Goal: Task Accomplishment & Management: Manage account settings

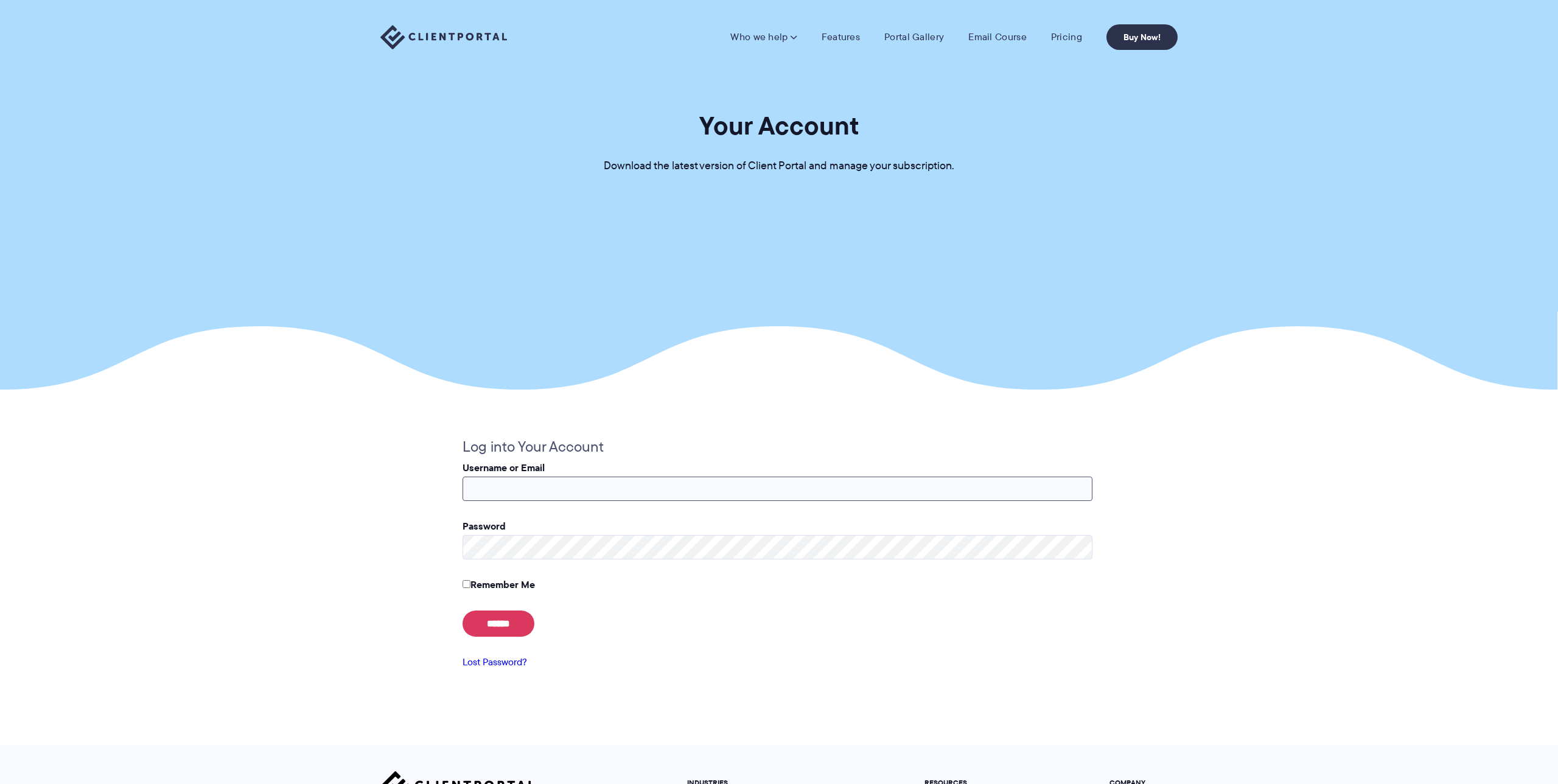
click at [690, 481] on input "Username or Email" at bounding box center [777, 489] width 630 height 24
click at [507, 668] on link "Lost Password?" at bounding box center [494, 662] width 64 height 14
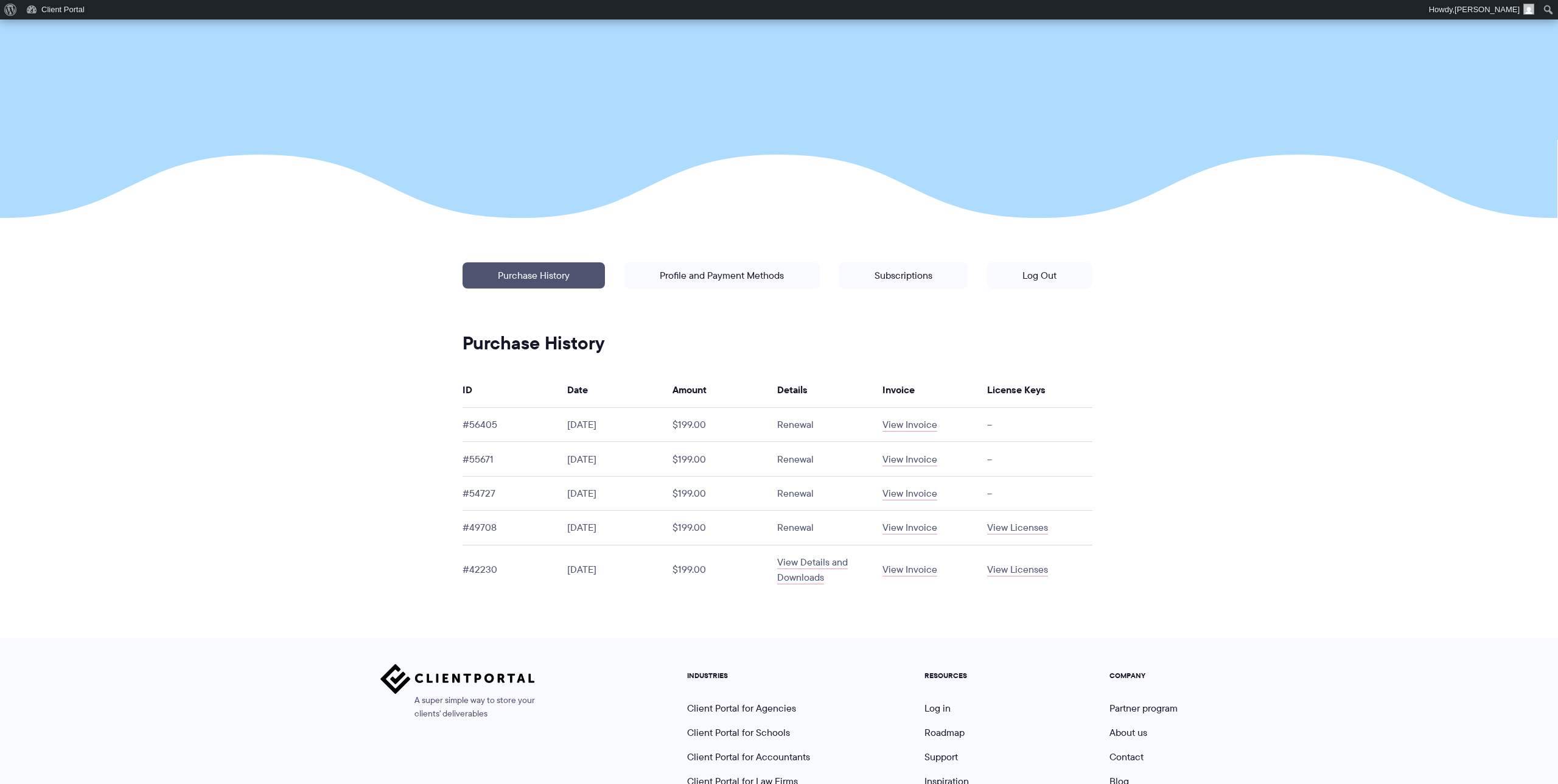
scroll to position [192, 0]
click at [906, 277] on link "Subscriptions" at bounding box center [904, 275] width 128 height 27
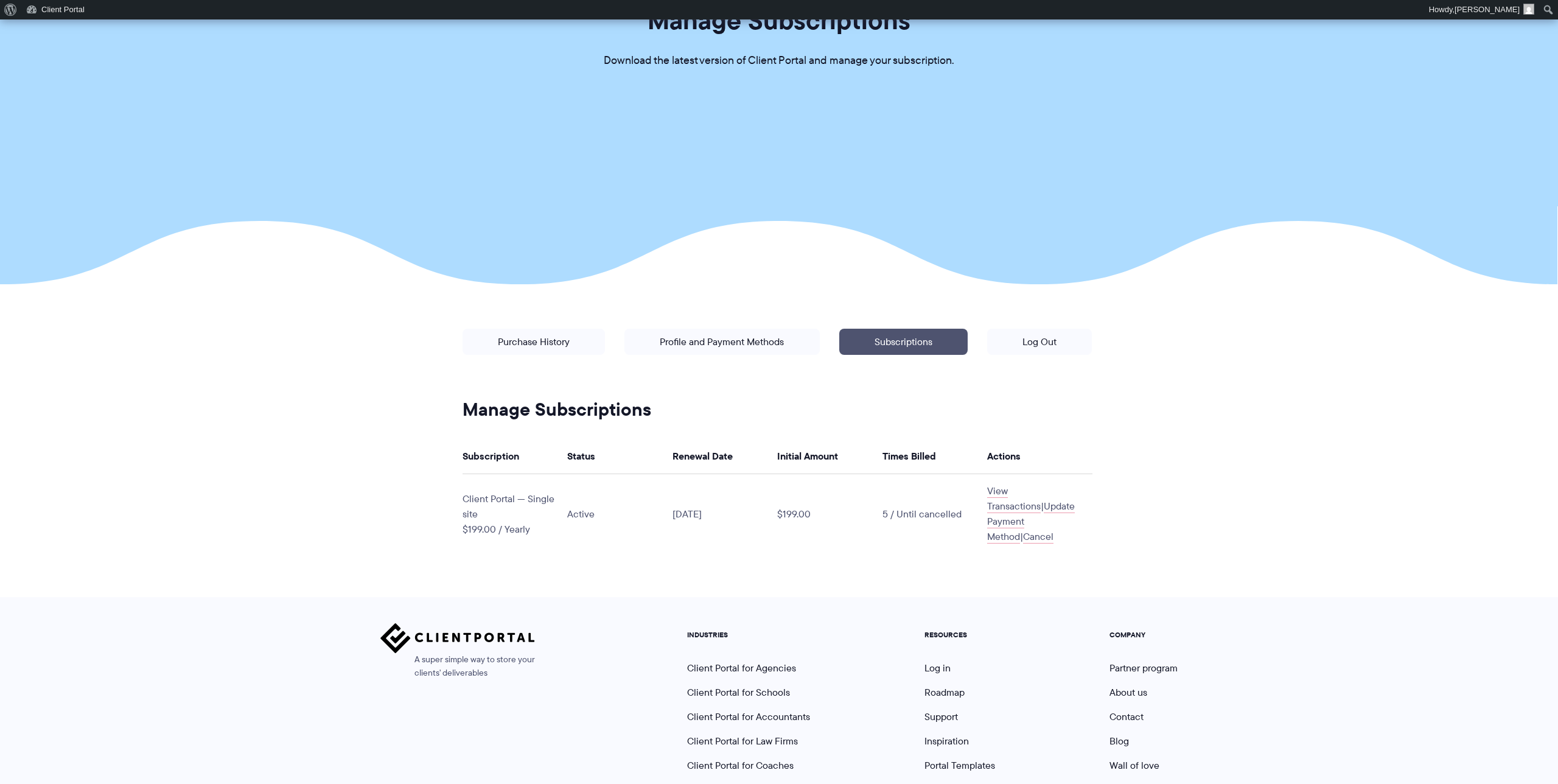
scroll to position [138, 0]
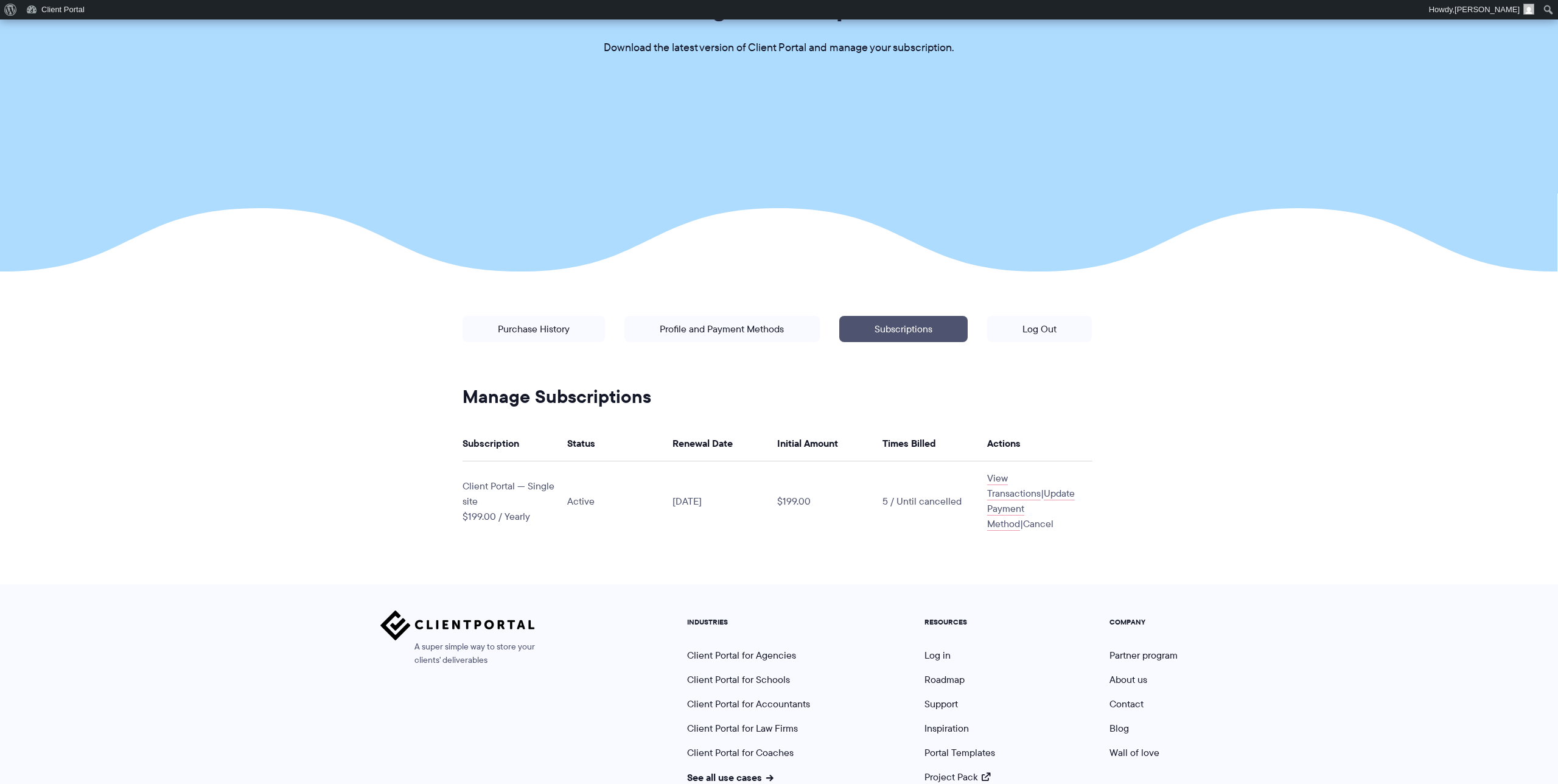
click at [1054, 517] on link "Cancel" at bounding box center [1038, 524] width 31 height 14
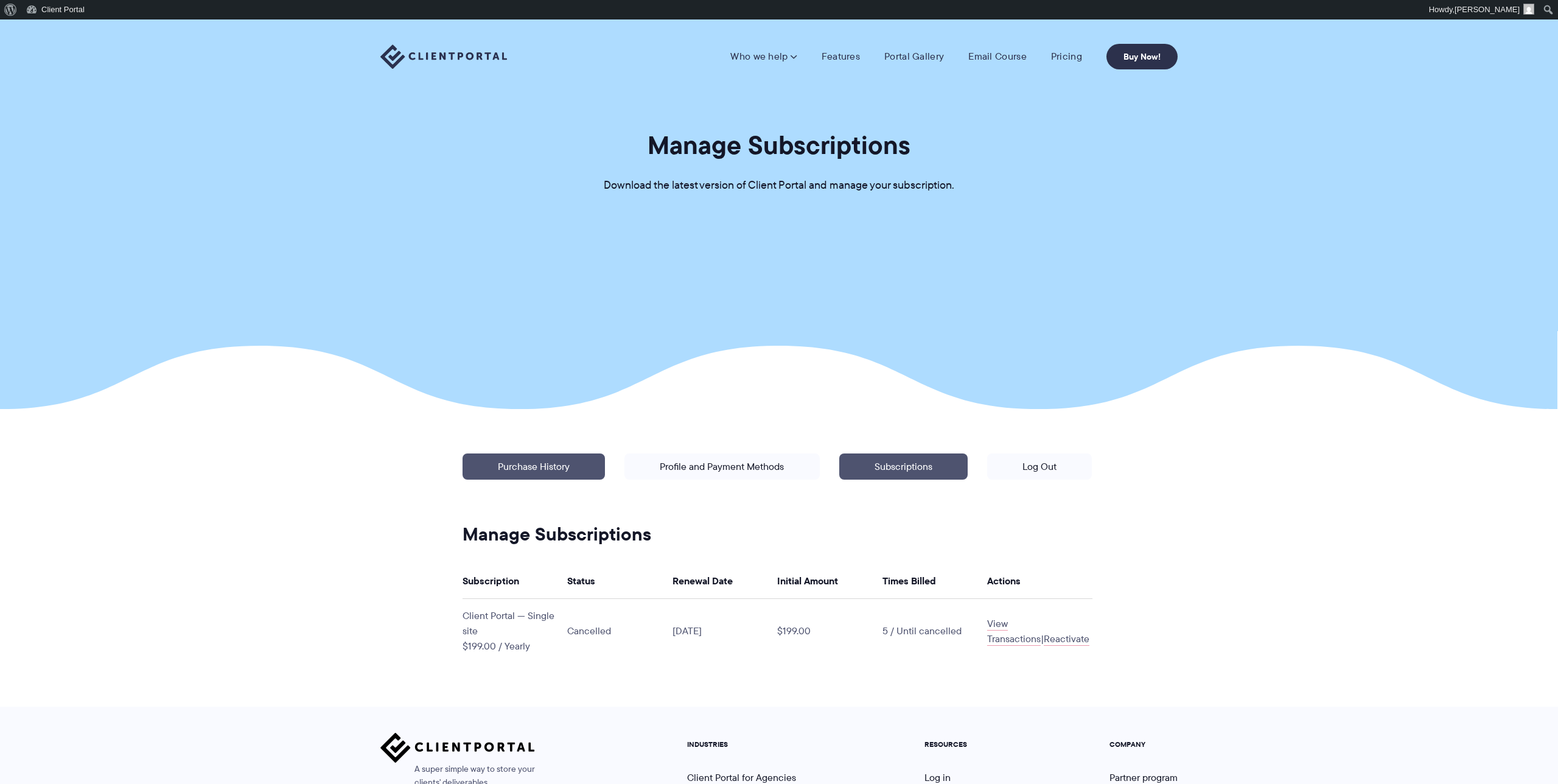
click at [574, 454] on link "Purchase History" at bounding box center [533, 466] width 142 height 27
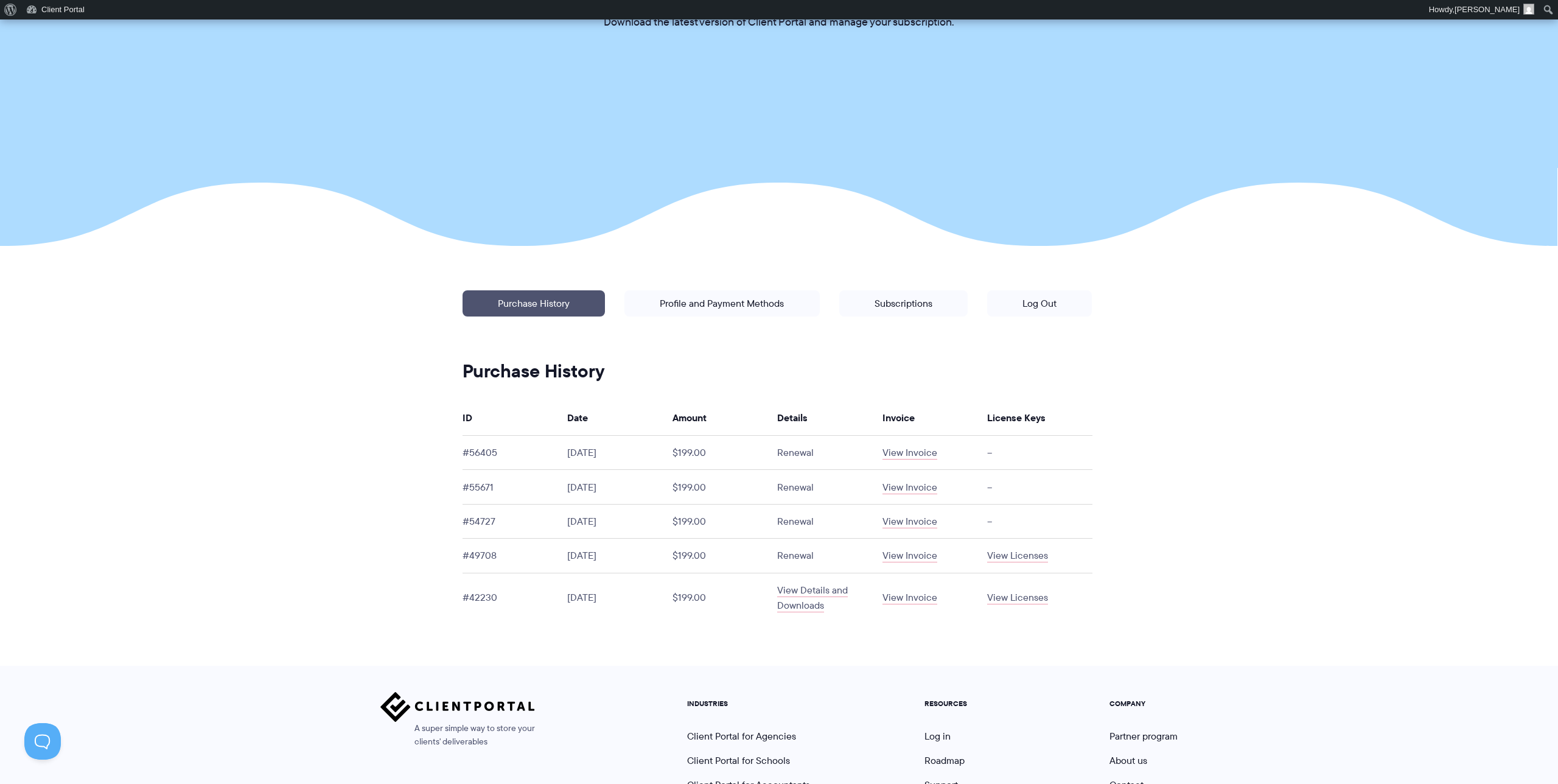
scroll to position [175, 0]
